Goal: Task Accomplishment & Management: Manage account settings

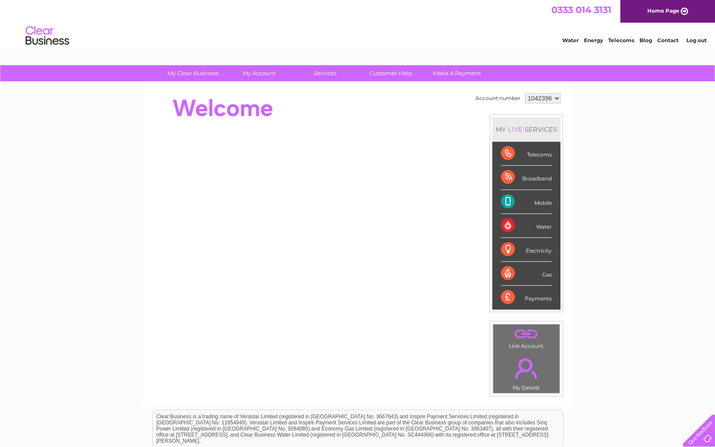
click at [256, 77] on link "My Account" at bounding box center [259, 73] width 72 height 16
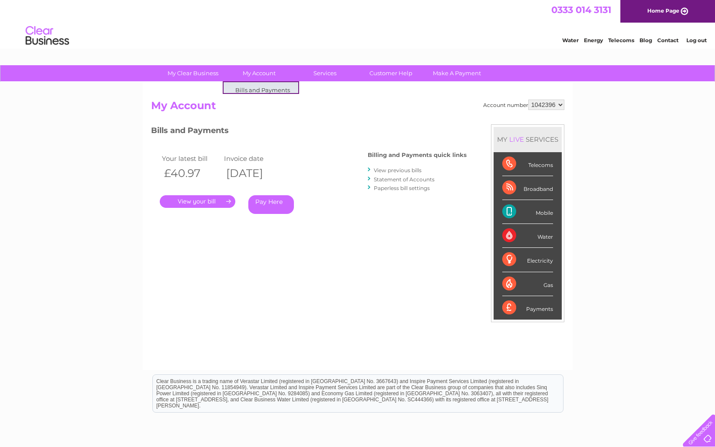
click at [262, 69] on link "My Account" at bounding box center [259, 73] width 72 height 16
click at [207, 70] on link "My Clear Business" at bounding box center [193, 73] width 72 height 16
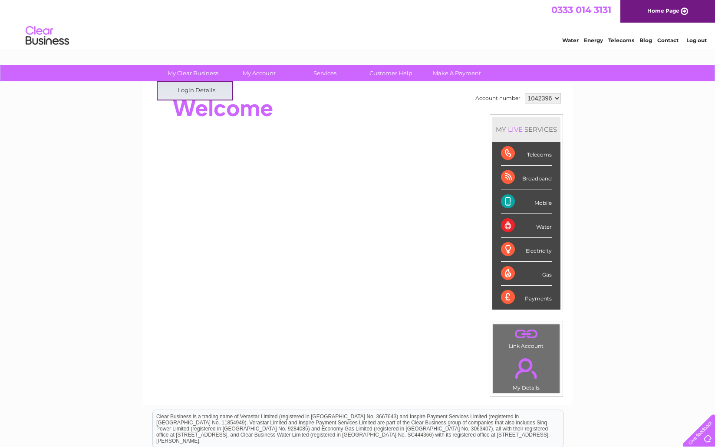
click at [202, 76] on link "My Clear Business" at bounding box center [193, 73] width 72 height 16
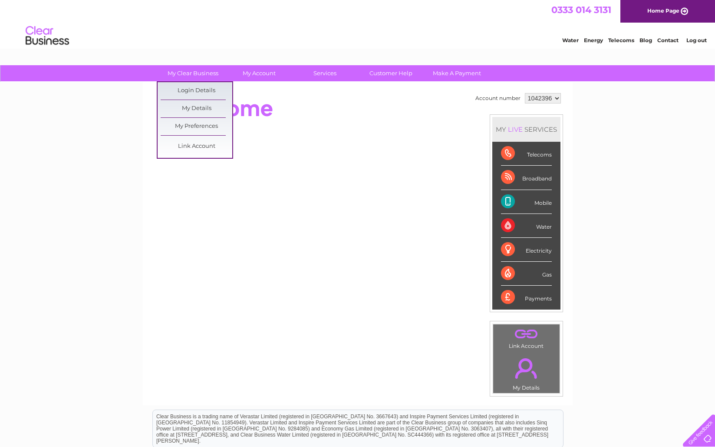
click at [206, 92] on link "Login Details" at bounding box center [197, 90] width 72 height 17
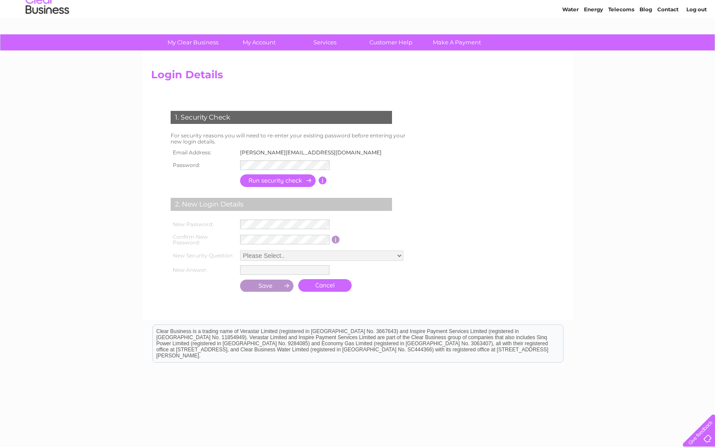
scroll to position [34, 0]
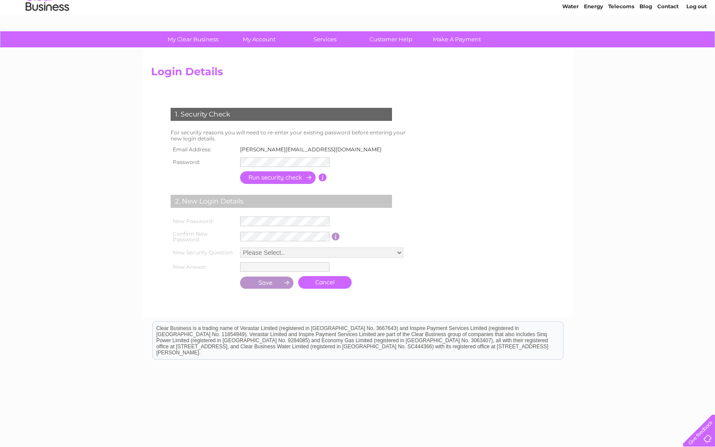
click at [293, 180] on input "button" at bounding box center [278, 177] width 76 height 13
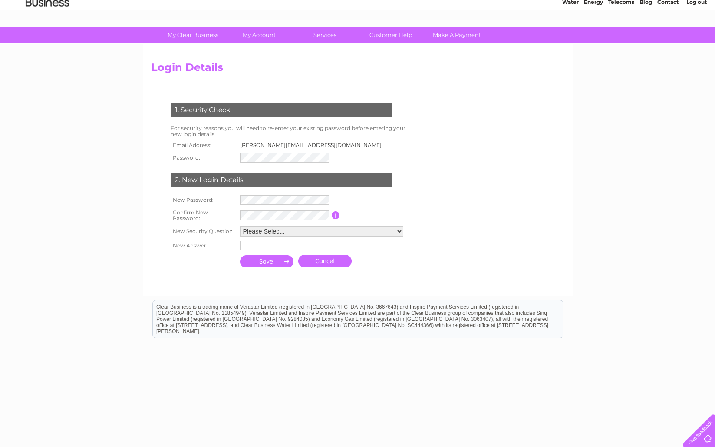
scroll to position [42, 0]
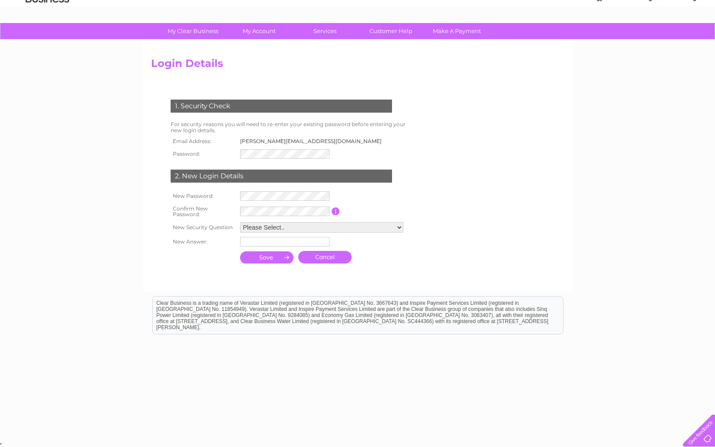
click at [398, 227] on select "Please Select.. In what town or city was your first job? In what town or city d…" at bounding box center [321, 227] width 163 height 10
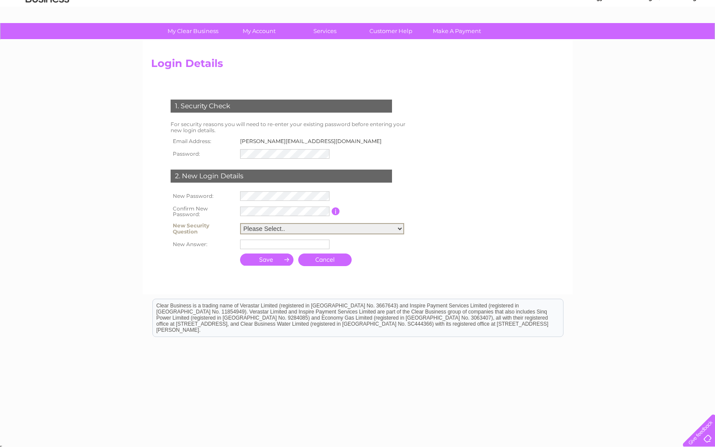
select select "5"
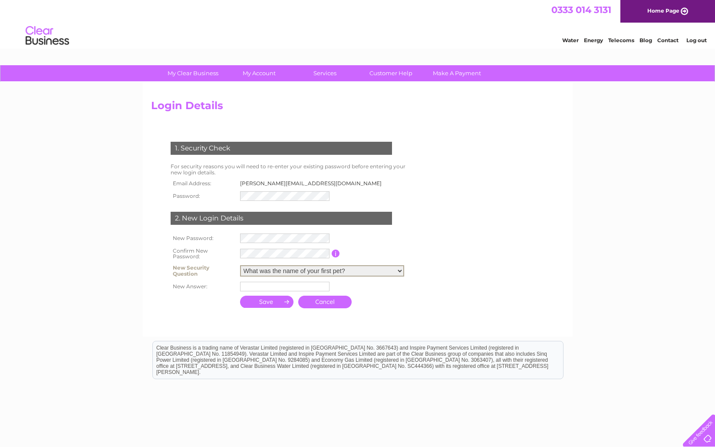
scroll to position [3, 0]
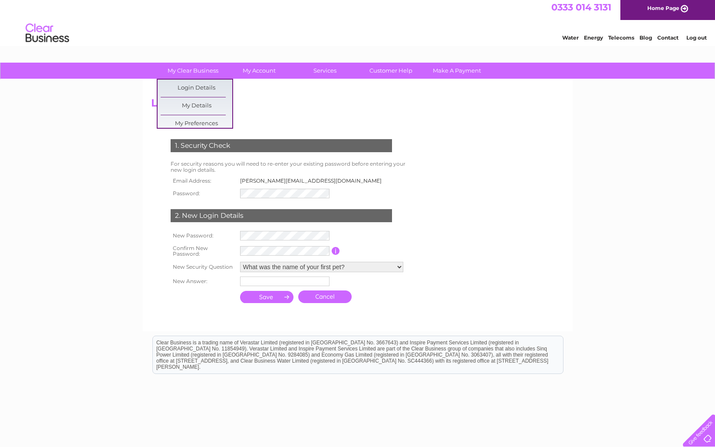
click at [189, 73] on link "My Clear Business" at bounding box center [193, 71] width 72 height 16
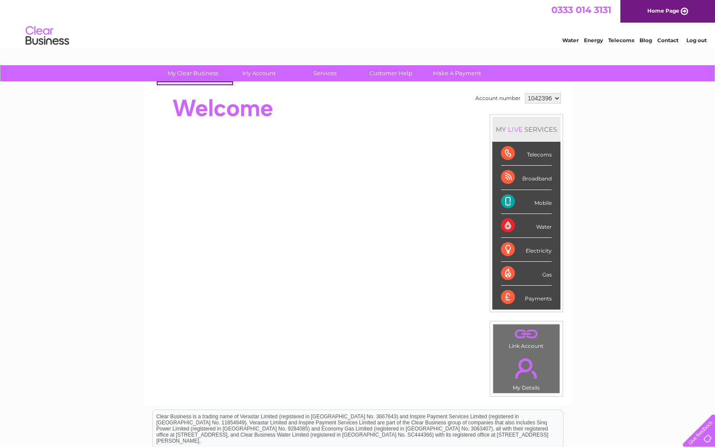
click at [192, 73] on link "My Clear Business" at bounding box center [193, 73] width 72 height 16
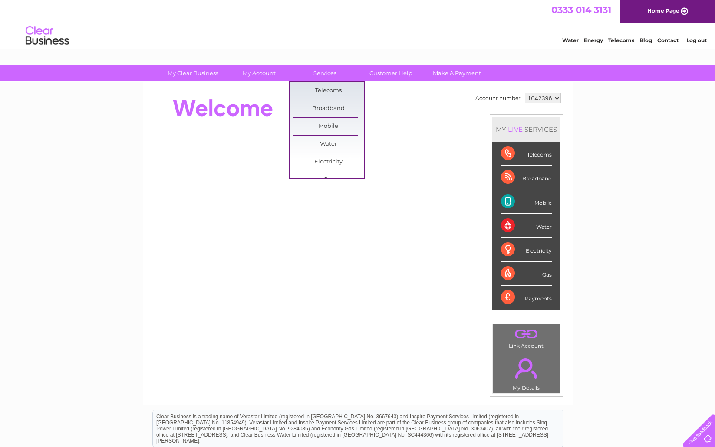
click at [323, 76] on link "Services" at bounding box center [325, 73] width 72 height 16
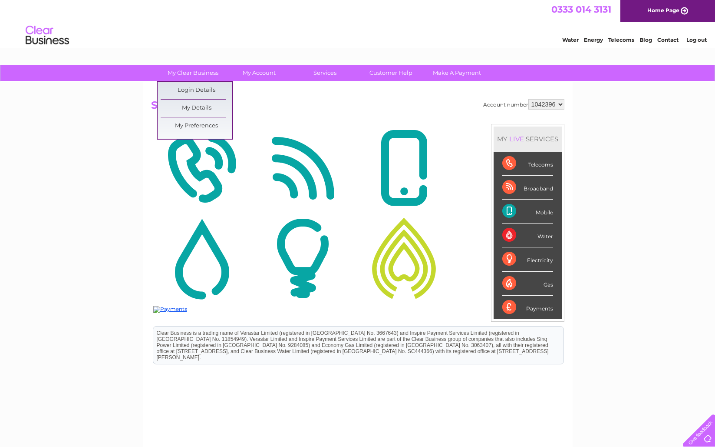
click at [192, 73] on link "My Clear Business" at bounding box center [193, 73] width 72 height 16
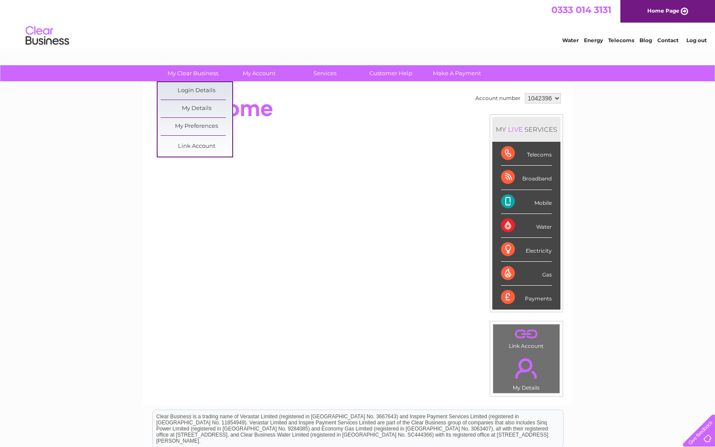
click at [202, 75] on link "My Clear Business" at bounding box center [193, 73] width 72 height 16
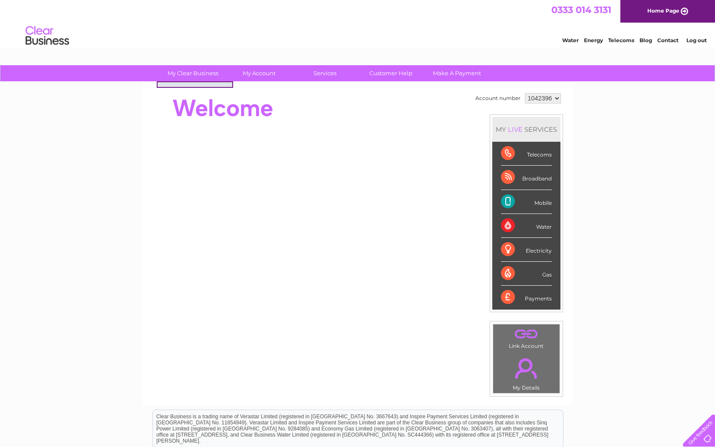
click at [203, 73] on link "My Clear Business" at bounding box center [193, 73] width 72 height 16
click at [196, 71] on link "My Clear Business" at bounding box center [193, 73] width 72 height 16
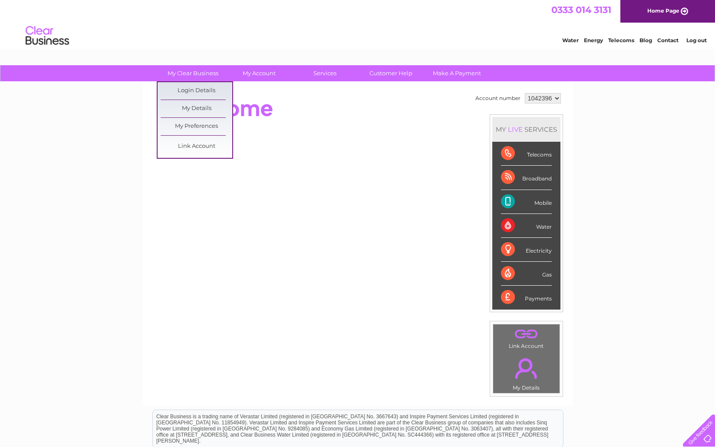
click at [197, 105] on link "My Details" at bounding box center [197, 108] width 72 height 17
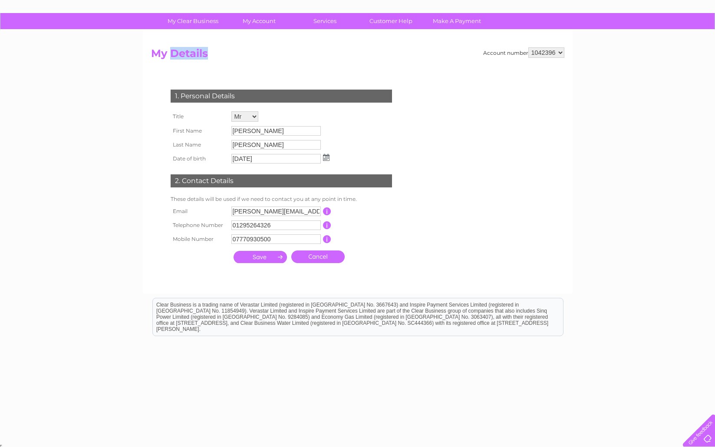
scroll to position [54, 0]
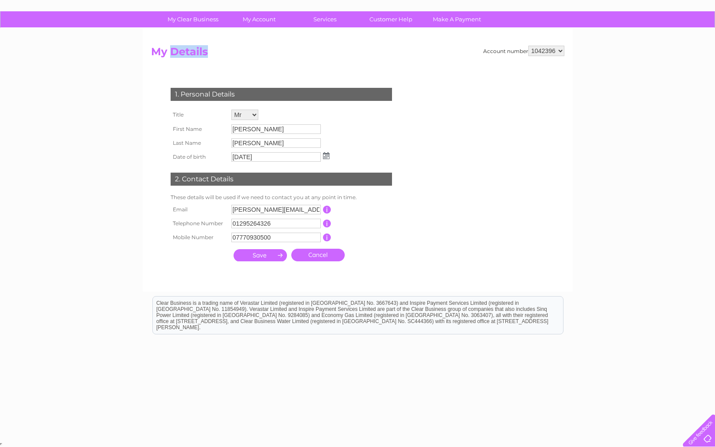
click at [326, 207] on input "button" at bounding box center [327, 209] width 8 height 8
click at [417, 245] on form "Account number 1042396 My Details 1. Personal Details Title Mr Mrs Ms Miss Dr R…" at bounding box center [358, 164] width 414 height 237
click at [306, 212] on input "[PERSON_NAME][EMAIL_ADDRESS][DOMAIN_NAME]" at bounding box center [277, 210] width 90 height 10
click at [306, 211] on input "nick@pepperprint.co.uk" at bounding box center [277, 210] width 90 height 10
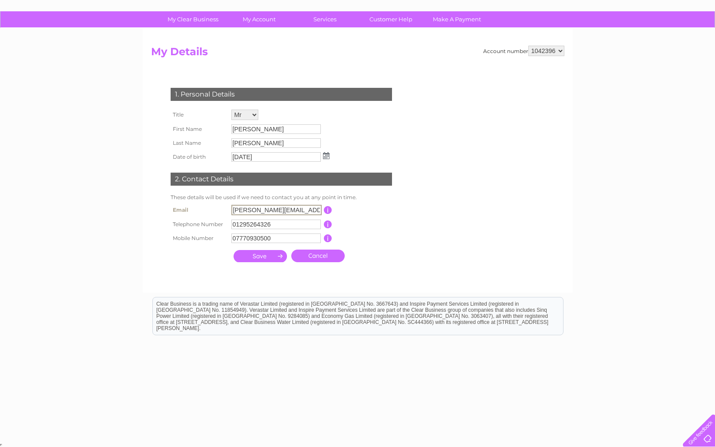
click at [306, 211] on input "nick@pepperprint.co.uk" at bounding box center [277, 210] width 90 height 10
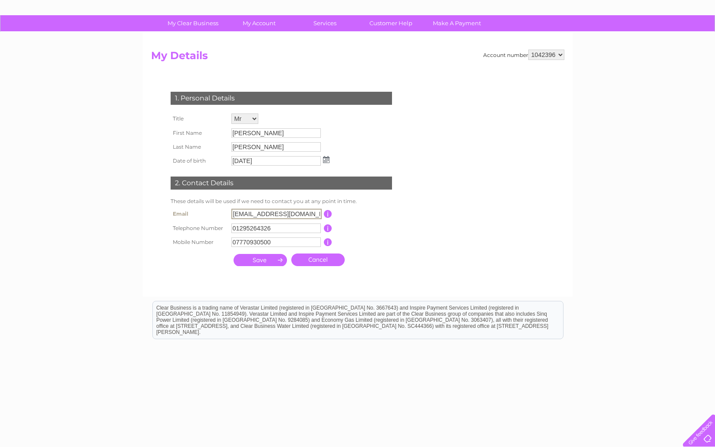
type input "twiglet4105@gmail.com"
click at [261, 263] on input "submit" at bounding box center [260, 259] width 53 height 12
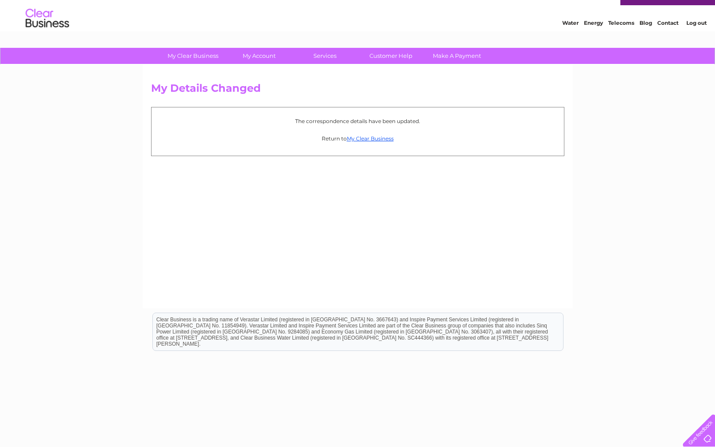
scroll to position [20, 0]
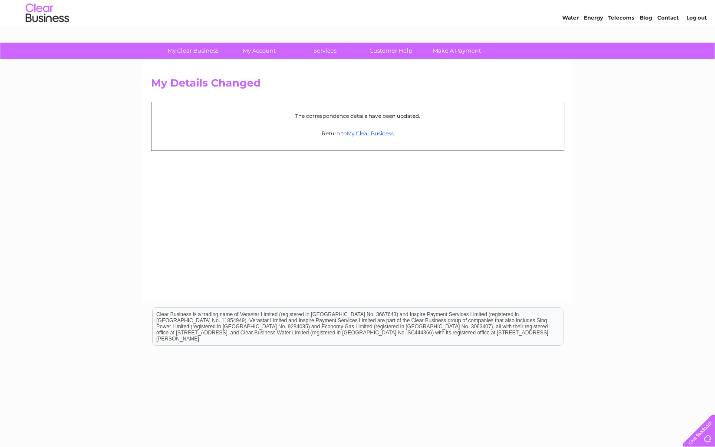
click at [382, 134] on link "My Clear Business" at bounding box center [370, 133] width 47 height 7
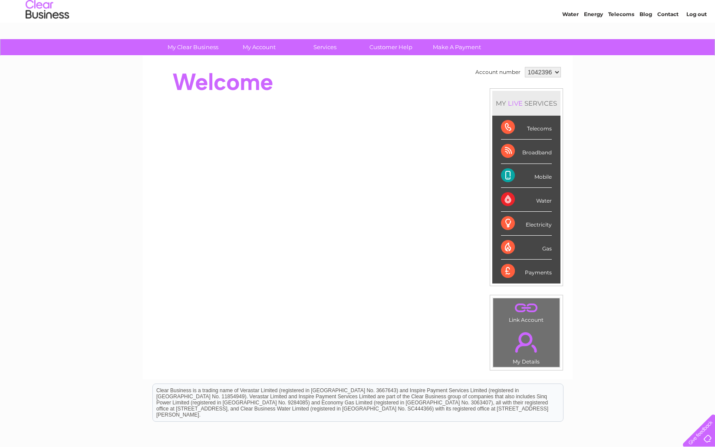
scroll to position [29, 0]
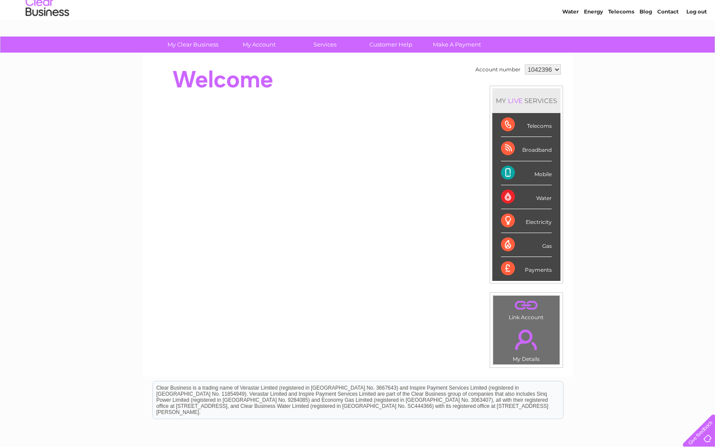
click at [260, 45] on link "My Account" at bounding box center [259, 44] width 72 height 16
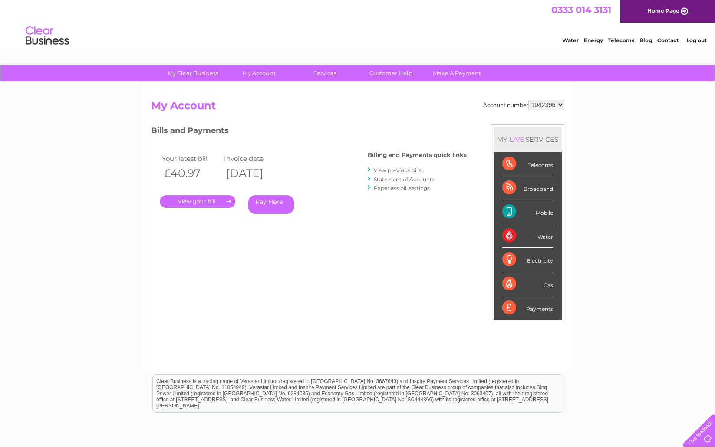
click at [195, 70] on link "My Clear Business" at bounding box center [193, 73] width 72 height 16
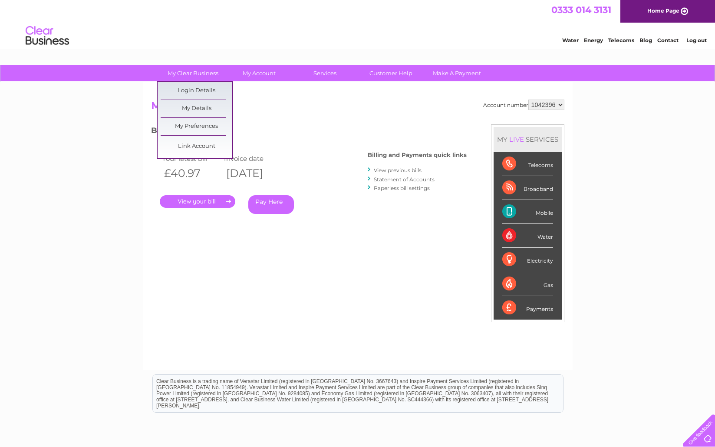
click at [204, 111] on link "My Details" at bounding box center [197, 108] width 72 height 17
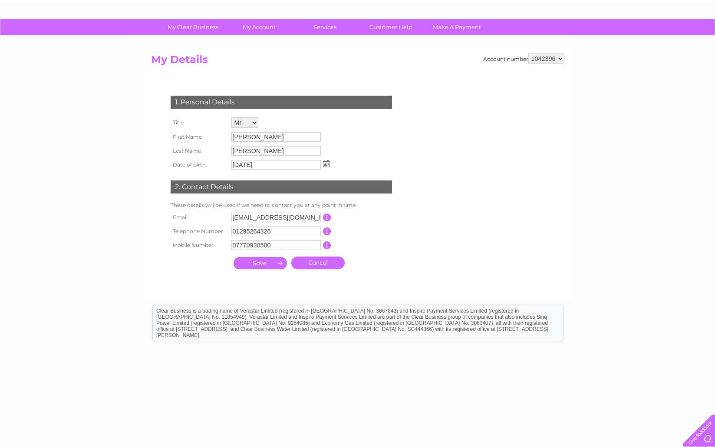
scroll to position [54, 0]
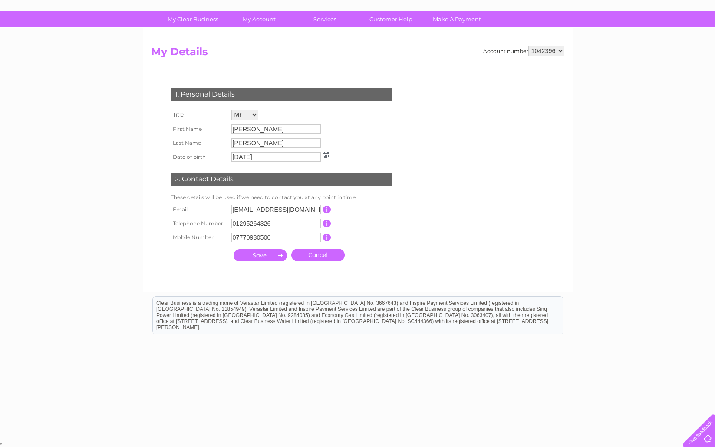
click at [383, 260] on div "1. Personal Details Title Mr Mrs Ms Miss Dr Rev Prof Other First Name [PERSON_N…" at bounding box center [283, 172] width 264 height 186
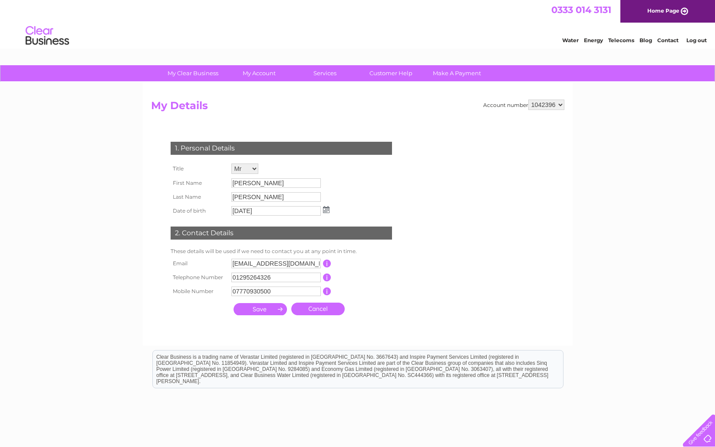
click at [699, 41] on link "Log out" at bounding box center [697, 40] width 20 height 7
